Goal: Information Seeking & Learning: Learn about a topic

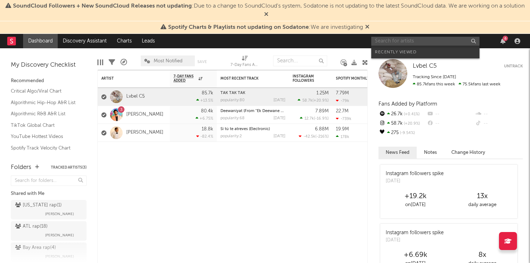
click at [432, 42] on input "text" at bounding box center [425, 41] width 108 height 9
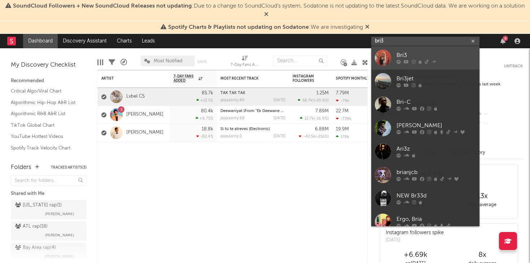
type input "bri3"
click at [427, 55] on div "Bri3" at bounding box center [436, 55] width 79 height 9
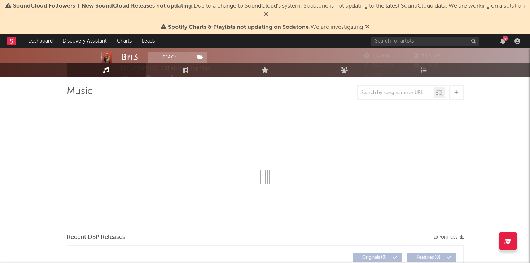
select select "6m"
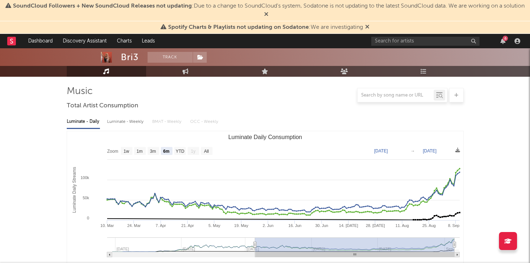
scroll to position [47, 0]
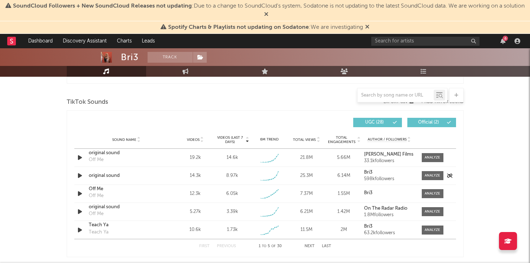
scroll to position [474, 0]
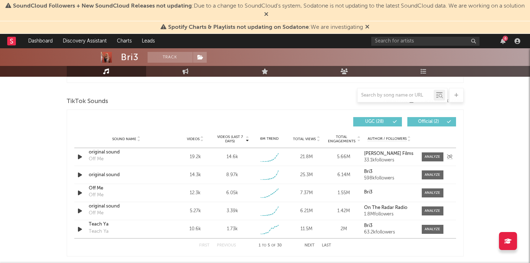
click at [160, 156] on div "original sound Off Me" at bounding box center [126, 157] width 75 height 17
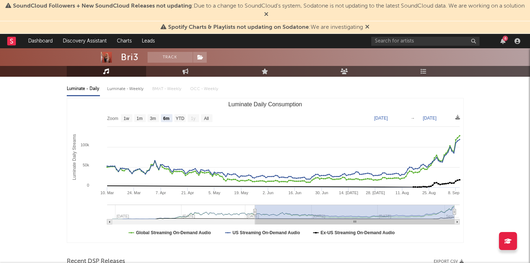
scroll to position [0, 0]
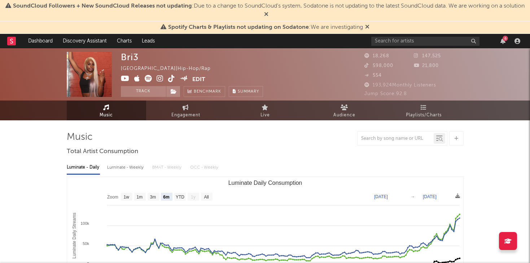
click at [133, 168] on div "Luminate - Weekly" at bounding box center [126, 168] width 38 height 12
select select "6m"
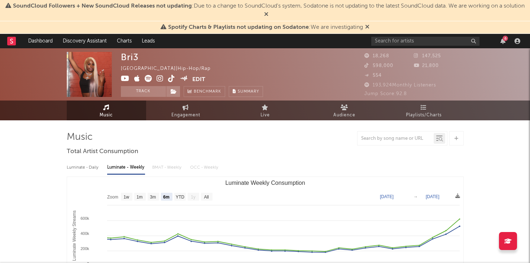
click at [82, 160] on div "Luminate - Daily Luminate - Weekly BMAT - Weekly OCC - Weekly Zoom 1w 1m 3m 6m …" at bounding box center [265, 241] width 397 height 166
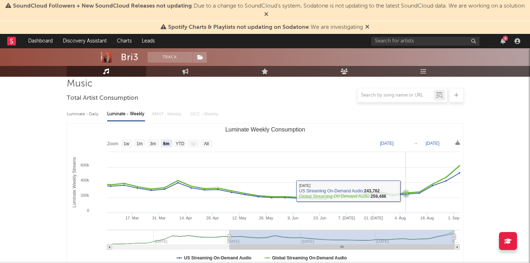
scroll to position [54, 0]
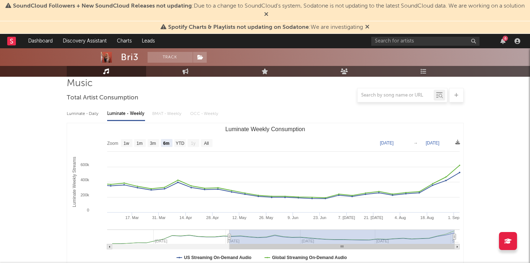
click at [73, 113] on div "Luminate - Daily" at bounding box center [83, 114] width 33 height 12
select select "6m"
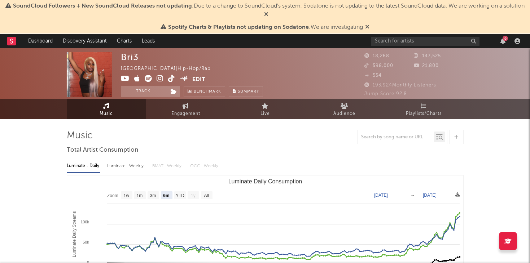
scroll to position [0, 0]
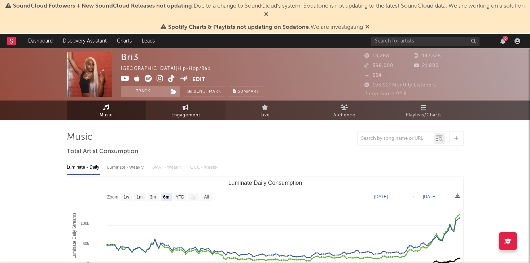
click at [184, 111] on span "Engagement" at bounding box center [185, 115] width 29 height 9
select select "1w"
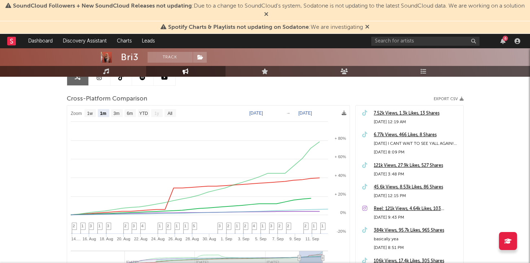
scroll to position [91, 0]
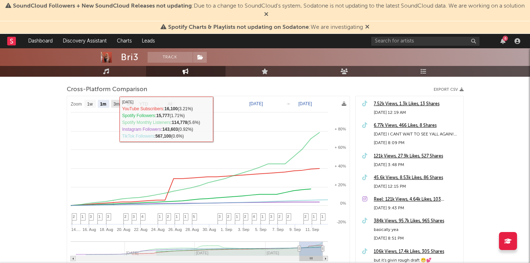
click at [116, 104] on text "3m" at bounding box center [116, 104] width 6 height 5
select select "3m"
type input "[DATE]"
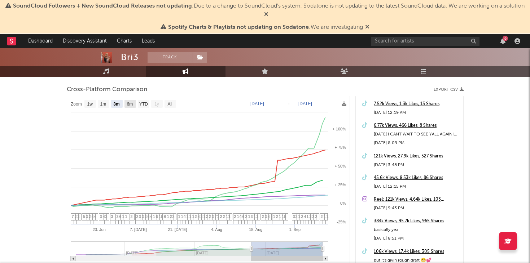
click at [131, 106] on rect at bounding box center [131, 104] width 12 height 8
select select "6m"
type input "[DATE]"
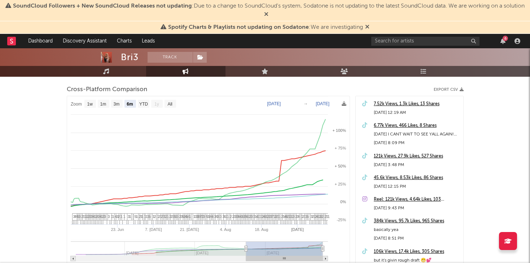
select select "6m"
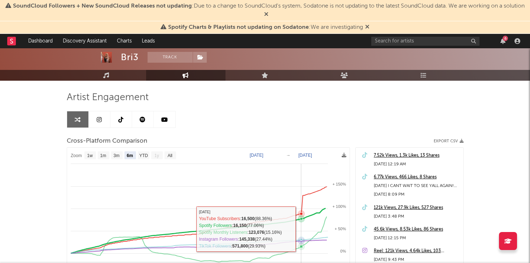
scroll to position [37, 0]
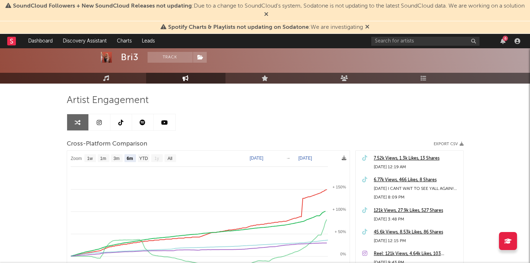
click at [105, 127] on link at bounding box center [100, 122] width 22 height 16
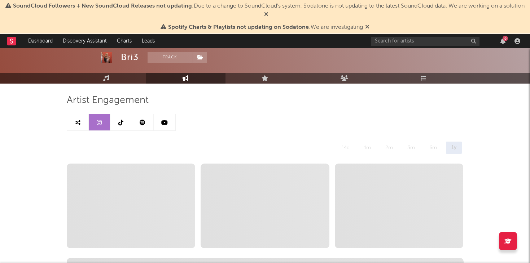
select select "6m"
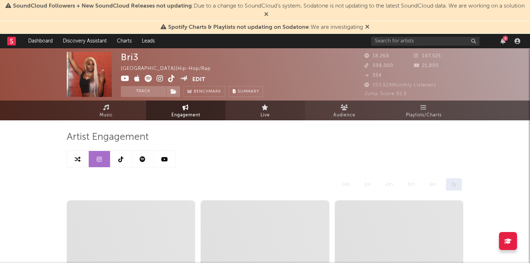
click at [258, 103] on link "Live" at bounding box center [265, 111] width 79 height 20
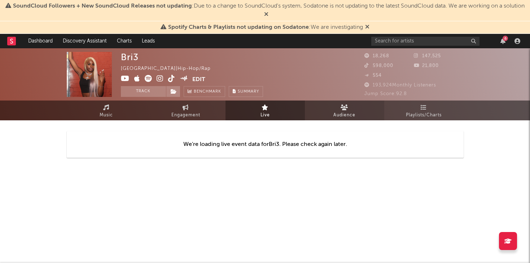
click at [329, 110] on link "Audience" at bounding box center [344, 111] width 79 height 20
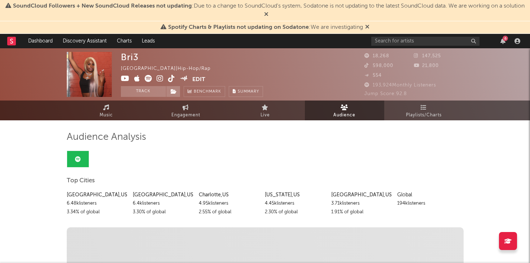
click at [355, 113] on link "Audience" at bounding box center [344, 111] width 79 height 20
click at [411, 118] on span "Playlists/Charts" at bounding box center [424, 115] width 36 height 9
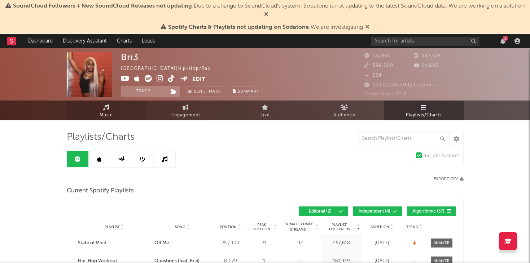
click at [107, 114] on span "Music" at bounding box center [106, 115] width 13 height 9
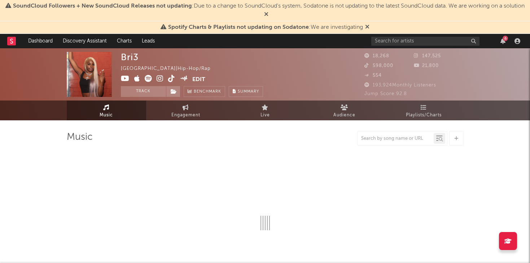
select select "6m"
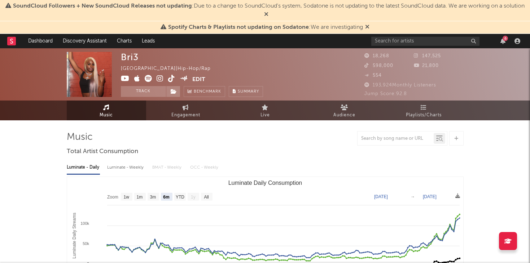
click at [107, 114] on span "Music" at bounding box center [106, 115] width 13 height 9
